Goal: Information Seeking & Learning: Learn about a topic

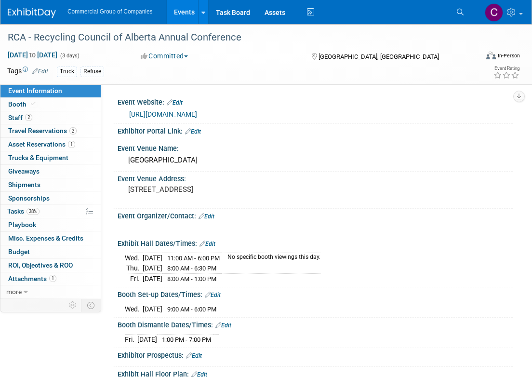
click at [31, 12] on img at bounding box center [32, 13] width 48 height 10
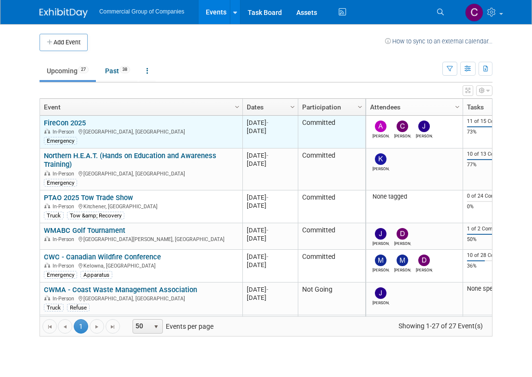
click at [64, 120] on link "FireCon 2025" at bounding box center [65, 122] width 42 height 9
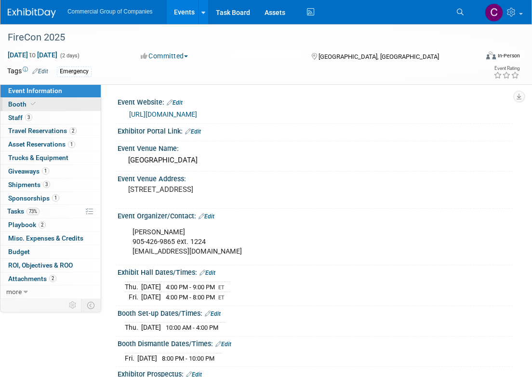
click at [44, 102] on link "Booth" at bounding box center [50, 104] width 100 height 13
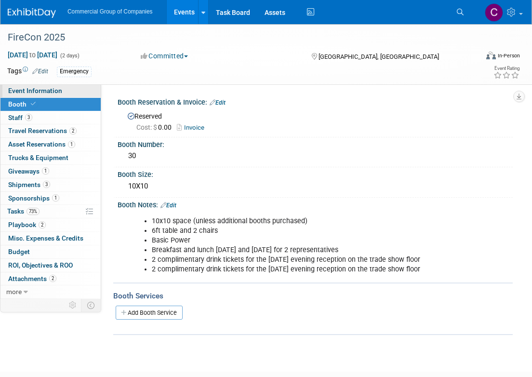
click at [29, 91] on span "Event Information" at bounding box center [35, 91] width 54 height 8
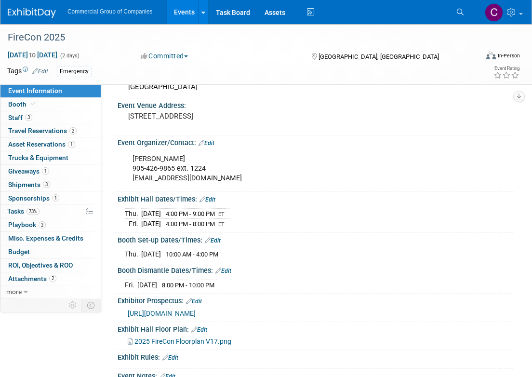
scroll to position [83, 0]
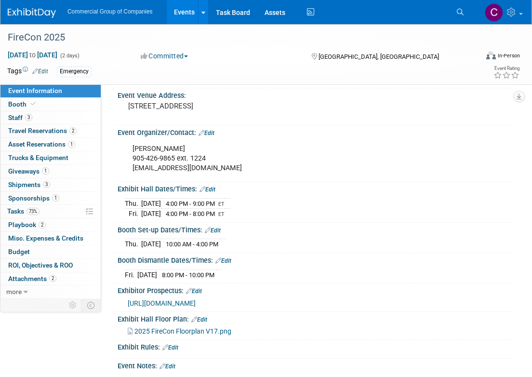
click at [181, 302] on span "https://www.oafc.on.ca/sites/default/files/Events/FireCon/2025/2025%20FIRECON%2…" at bounding box center [162, 303] width 68 height 8
